Goal: Task Accomplishment & Management: Understand process/instructions

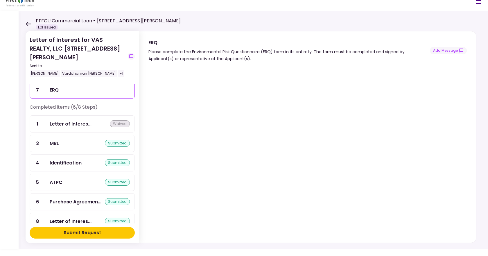
scroll to position [37, 0]
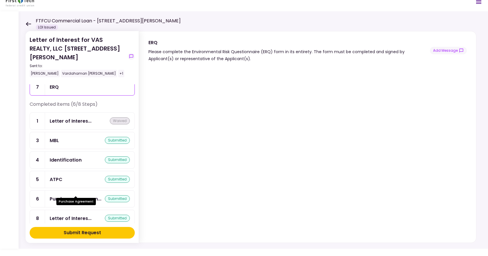
click at [87, 195] on div "Purchase Agreemen..." at bounding box center [76, 198] width 52 height 7
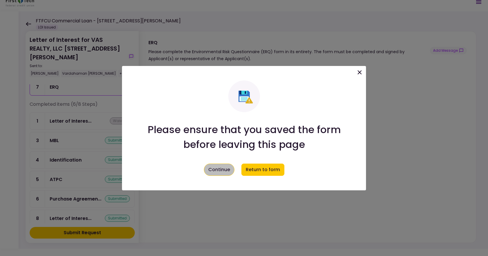
click at [225, 170] on button "Continue" at bounding box center [219, 170] width 31 height 12
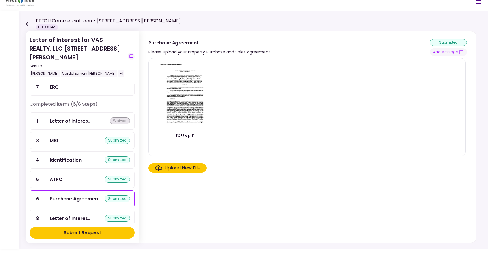
click at [195, 111] on img at bounding box center [185, 96] width 52 height 67
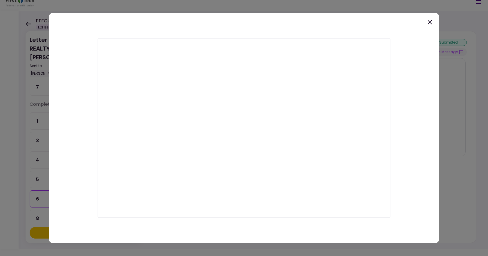
click at [428, 22] on icon at bounding box center [430, 22] width 7 height 7
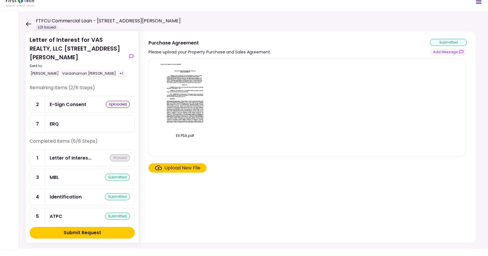
click at [118, 101] on div "uploaded" at bounding box center [118, 104] width 24 height 7
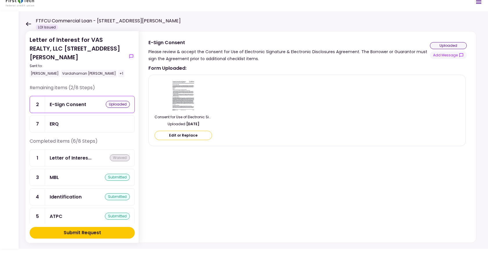
click at [61, 120] on div "ERQ" at bounding box center [90, 123] width 80 height 7
